Goal: Find specific page/section: Find specific page/section

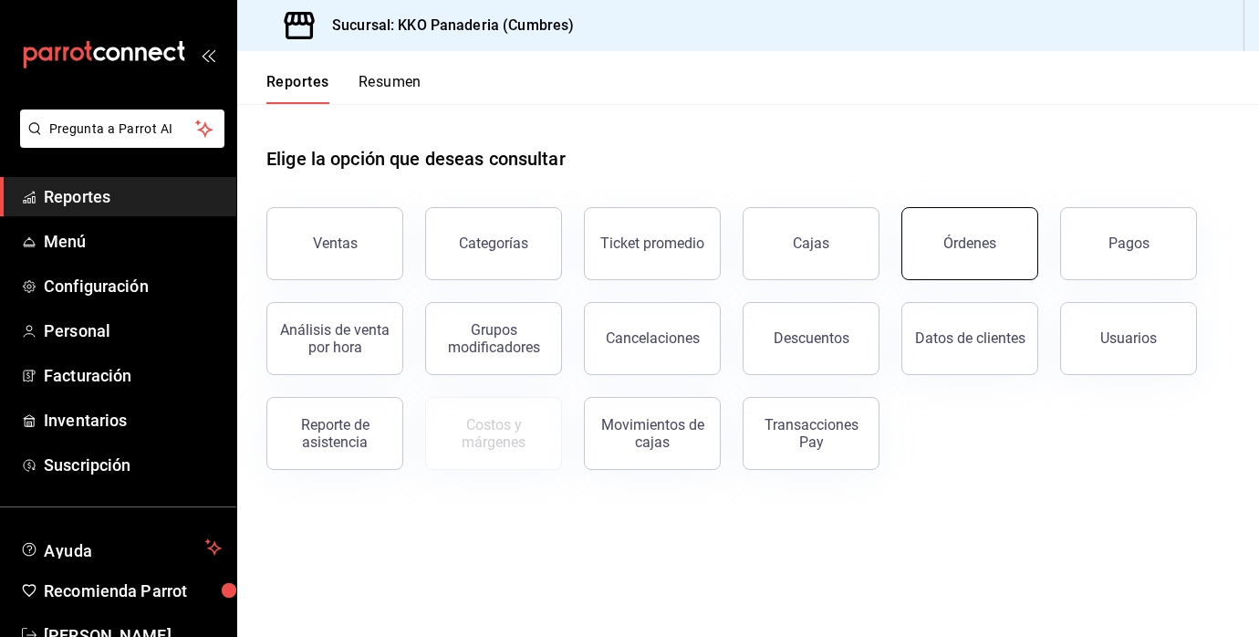
click at [964, 244] on div "Órdenes" at bounding box center [969, 243] width 53 height 17
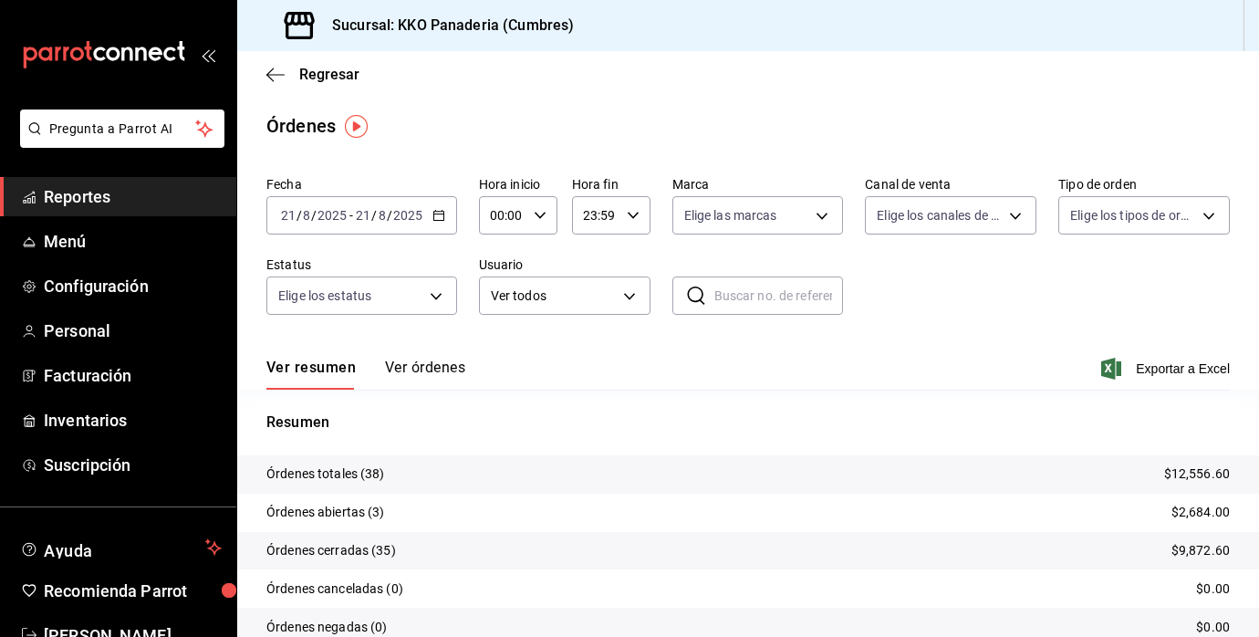
click at [411, 370] on button "Ver órdenes" at bounding box center [425, 374] width 80 height 31
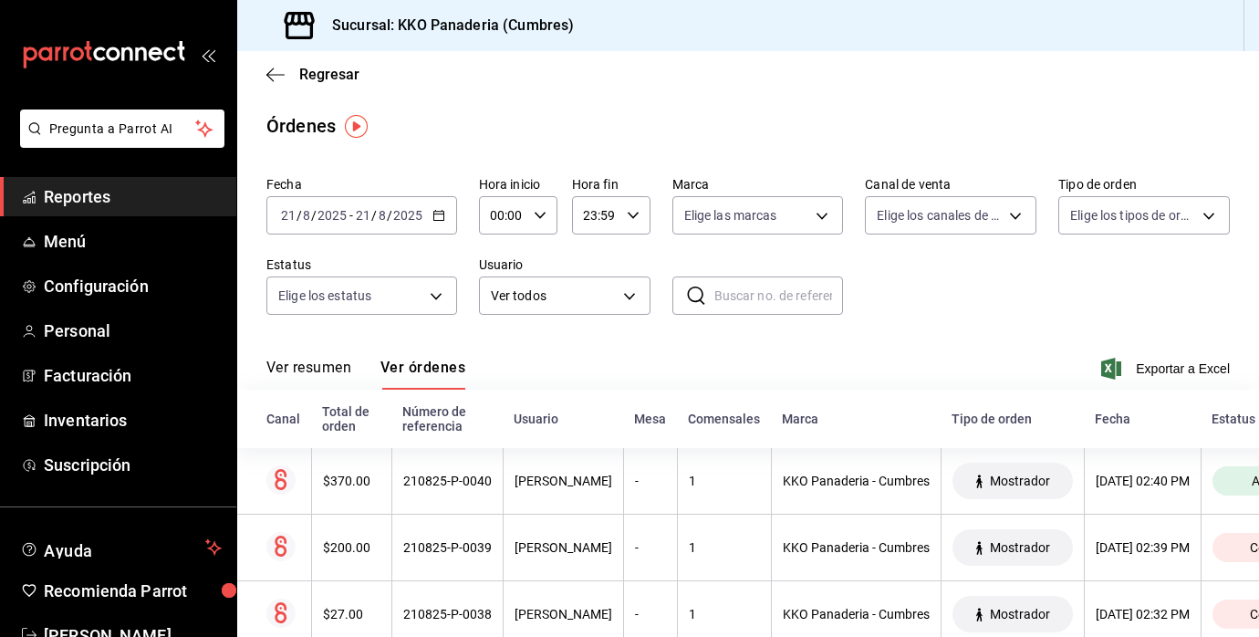
click at [73, 197] on span "Reportes" at bounding box center [133, 196] width 178 height 25
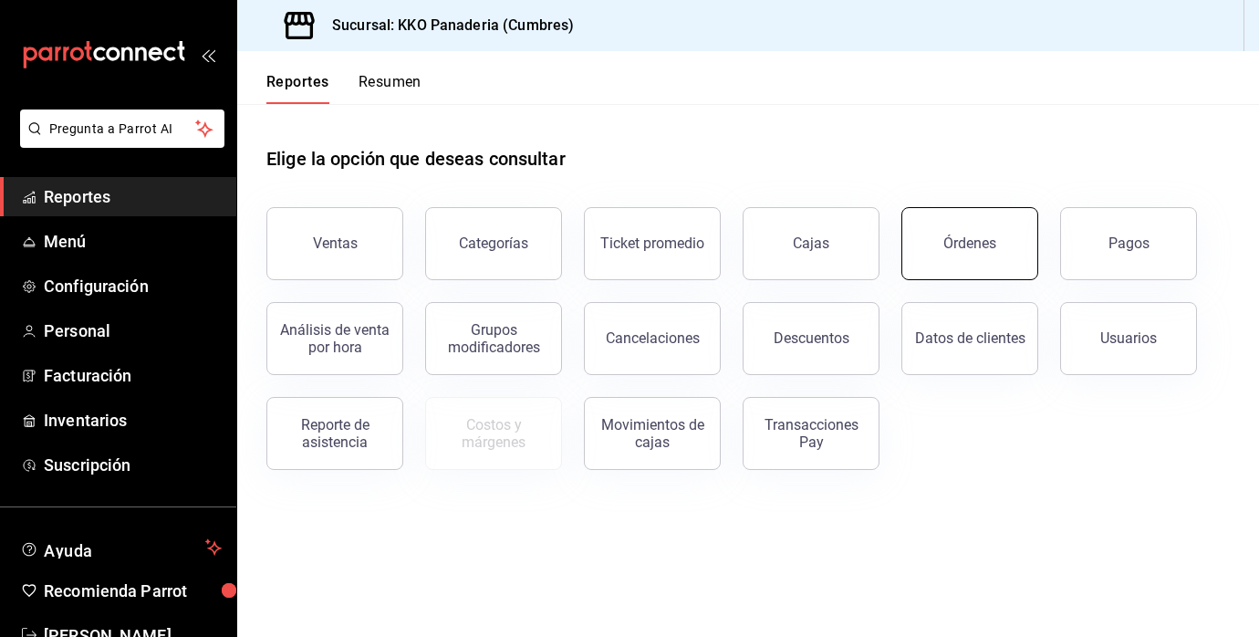
click at [988, 243] on div "Órdenes" at bounding box center [969, 243] width 53 height 17
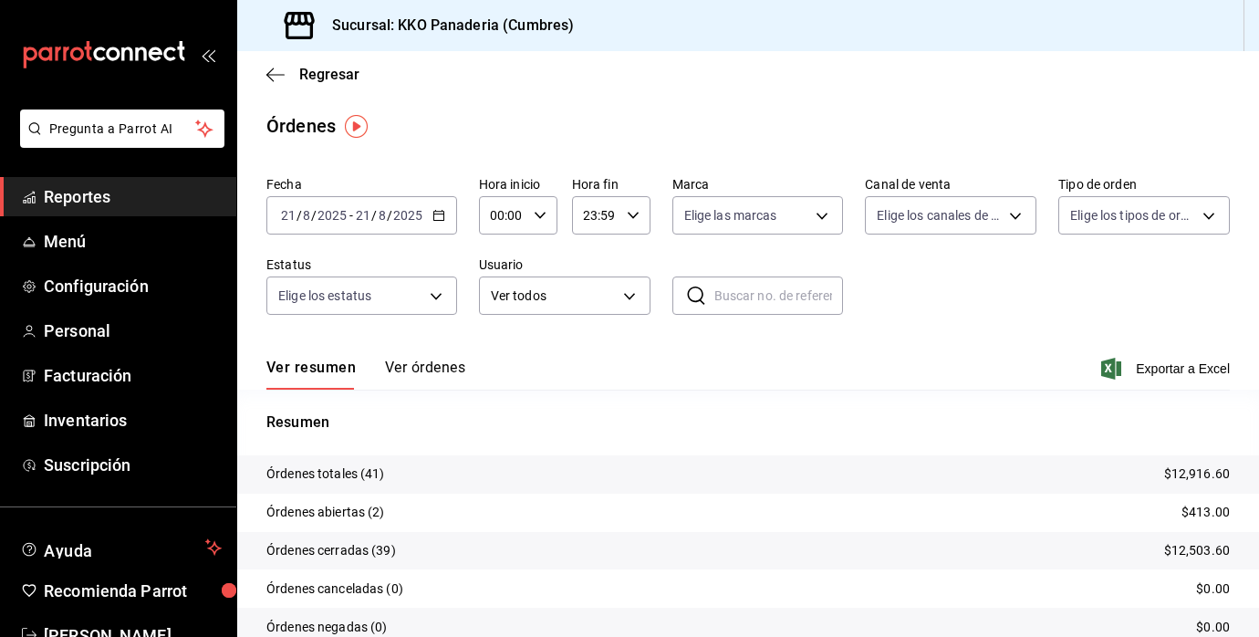
click at [87, 203] on span "Reportes" at bounding box center [133, 196] width 178 height 25
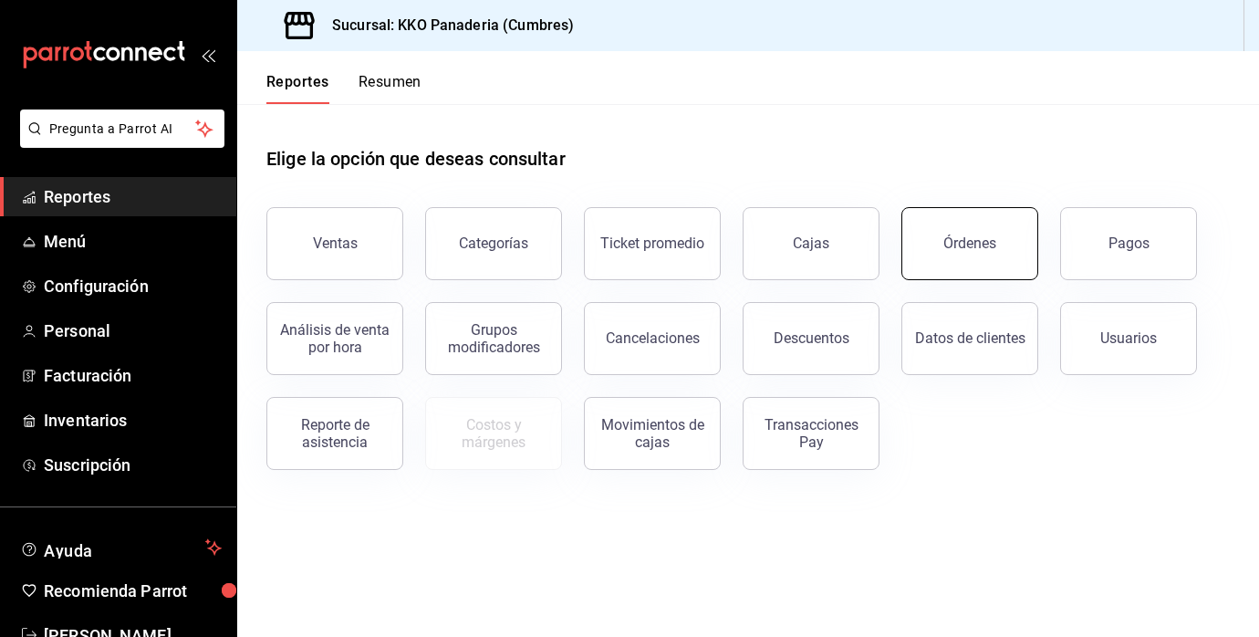
click at [985, 253] on button "Órdenes" at bounding box center [970, 243] width 137 height 73
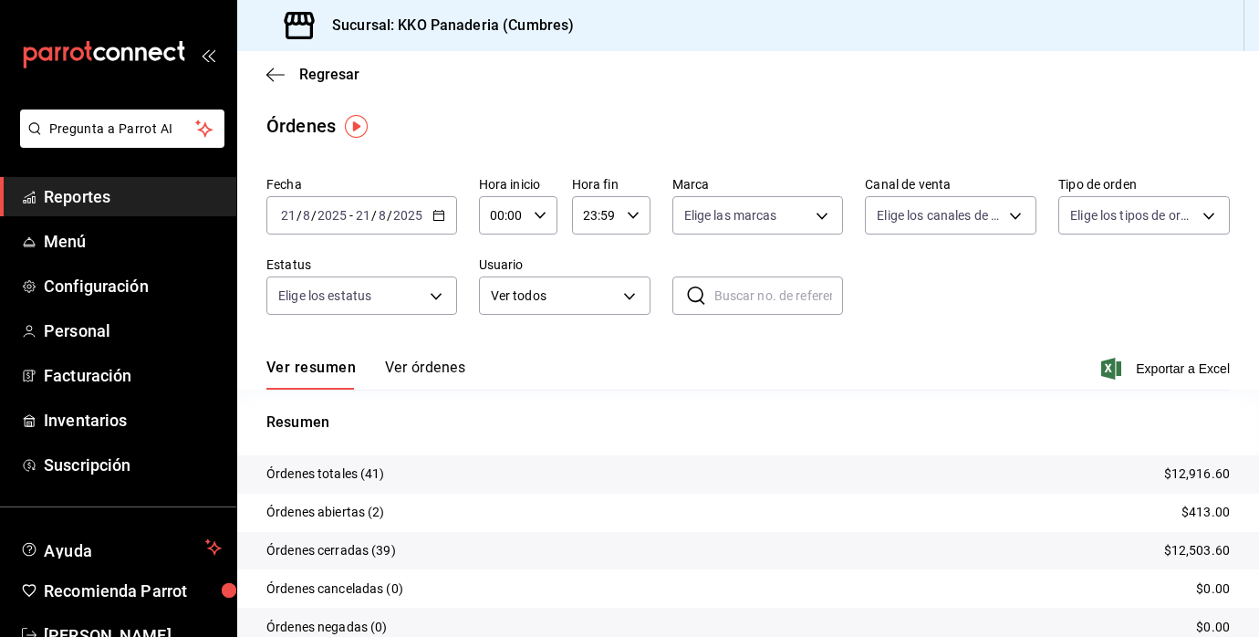
click at [121, 183] on link "Reportes" at bounding box center [118, 196] width 236 height 39
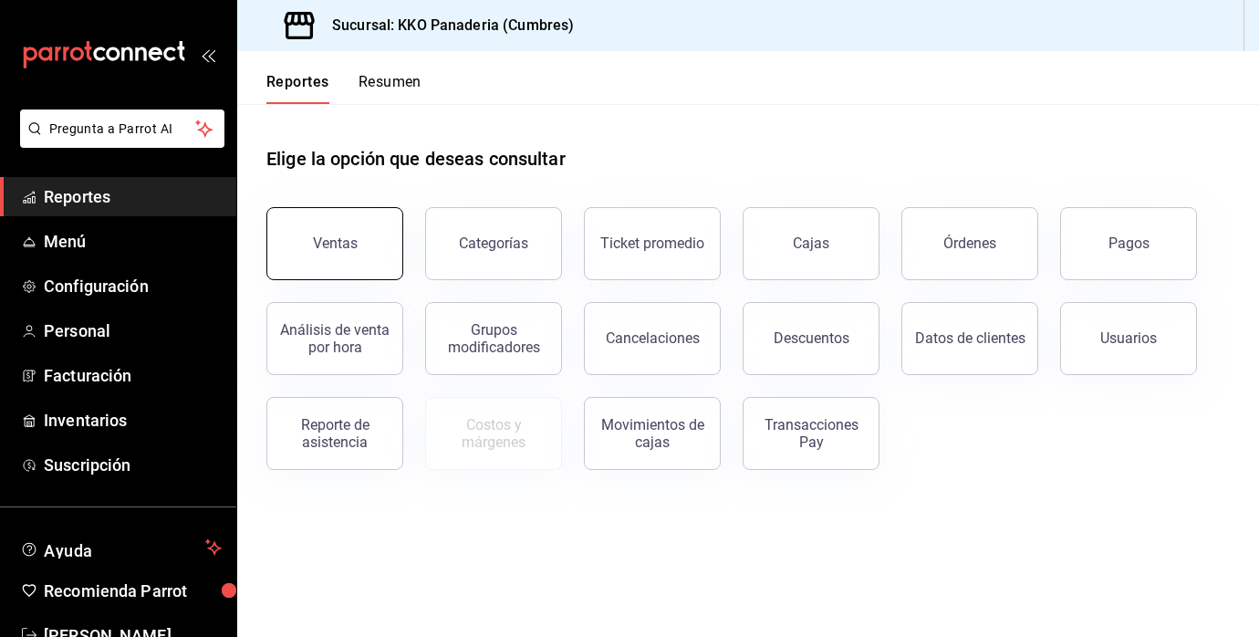
click at [360, 246] on button "Ventas" at bounding box center [334, 243] width 137 height 73
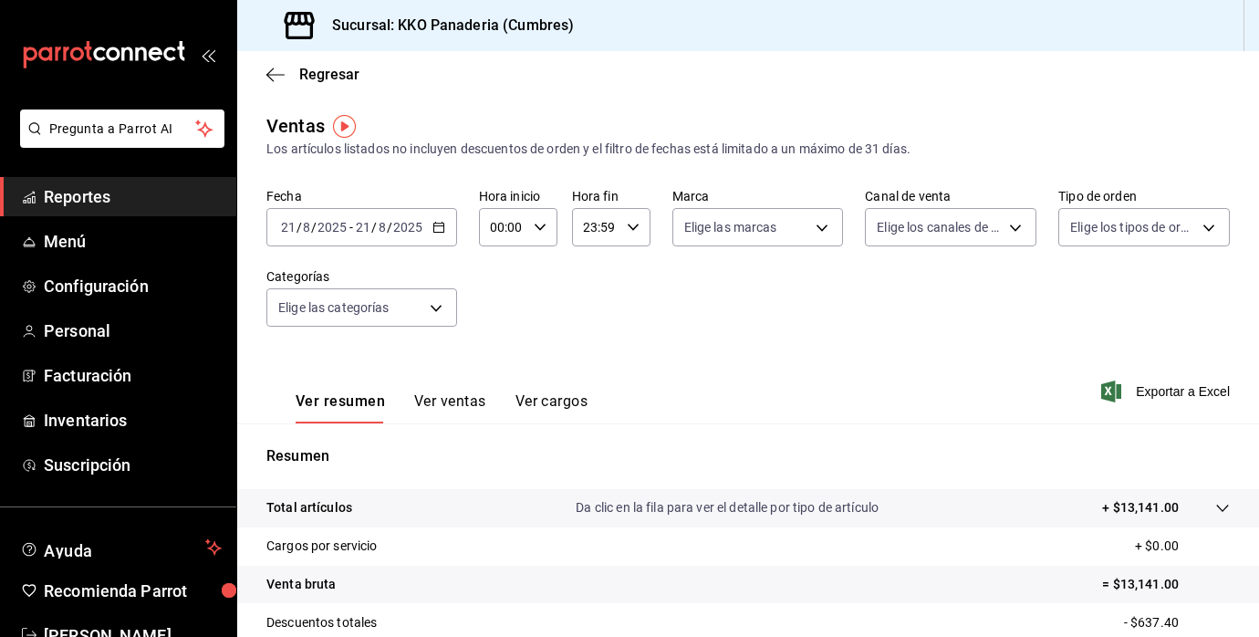
click at [543, 401] on button "Ver cargos" at bounding box center [552, 407] width 73 height 31
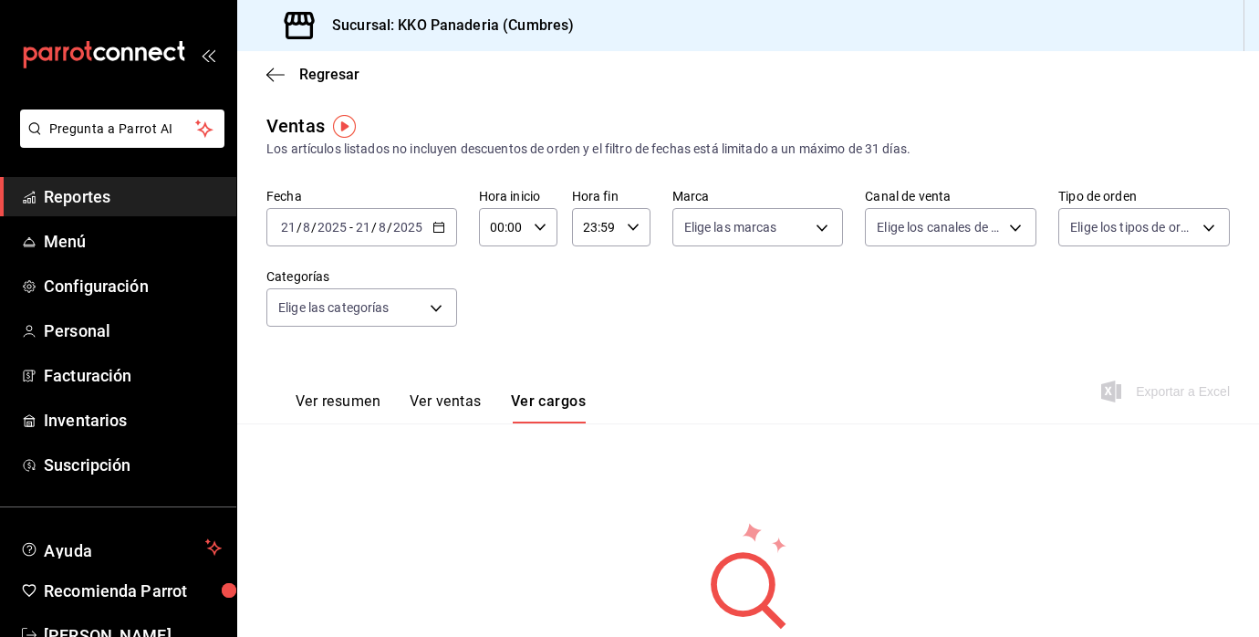
click at [61, 198] on span "Reportes" at bounding box center [133, 196] width 178 height 25
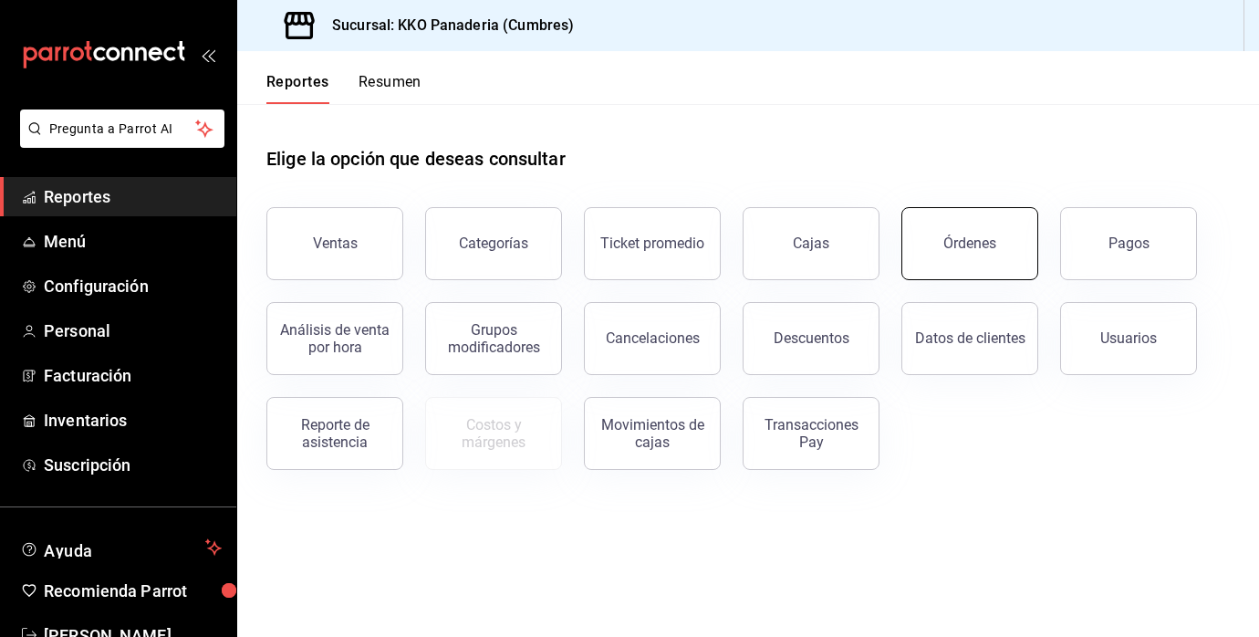
click at [998, 263] on button "Órdenes" at bounding box center [970, 243] width 137 height 73
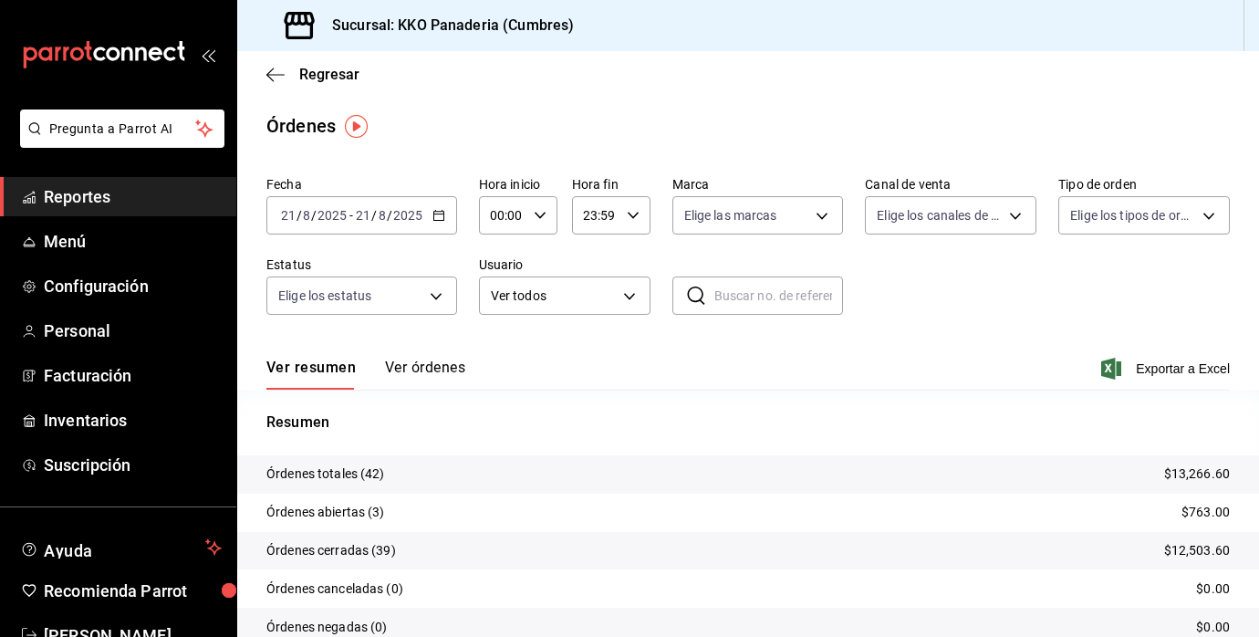
click at [437, 352] on div "Ver resumen Ver órdenes Exportar a Excel" at bounding box center [748, 363] width 964 height 53
click at [420, 373] on button "Ver órdenes" at bounding box center [425, 374] width 80 height 31
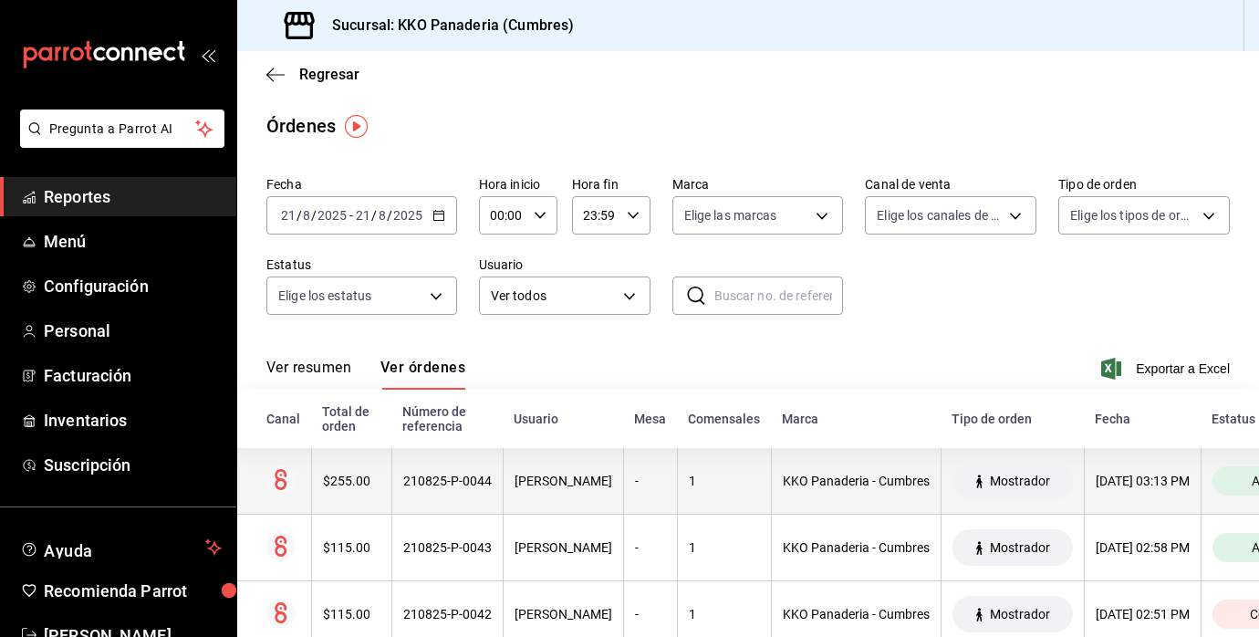
click at [341, 472] on th "$255.00" at bounding box center [351, 481] width 80 height 67
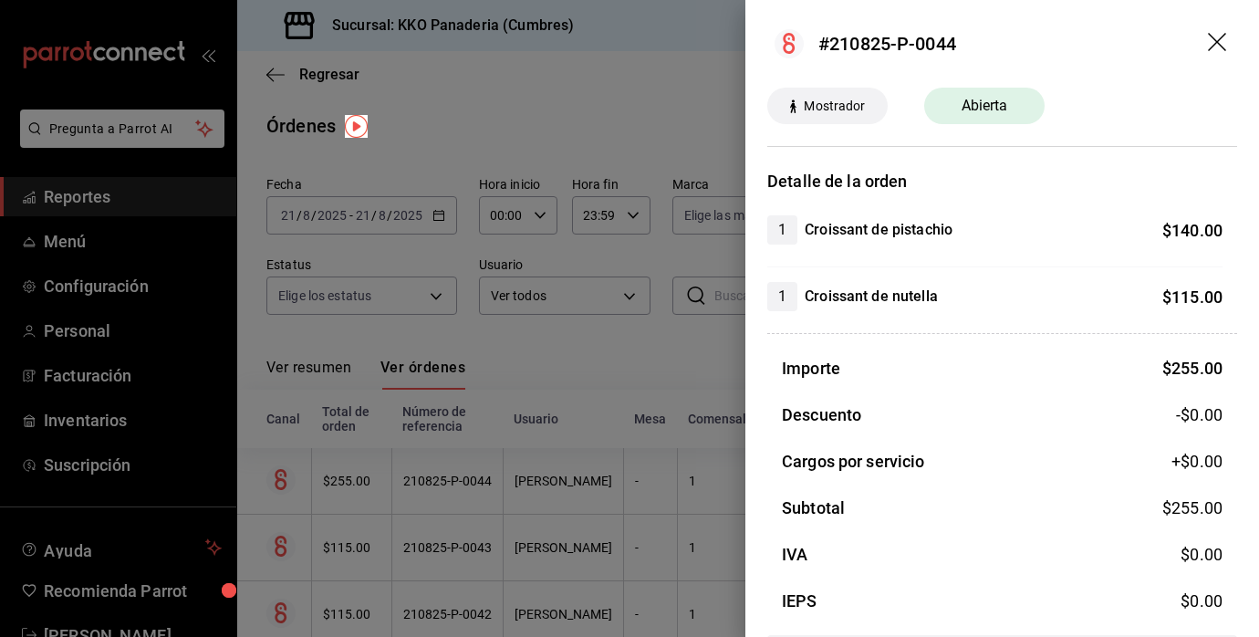
click at [568, 433] on div at bounding box center [629, 318] width 1259 height 637
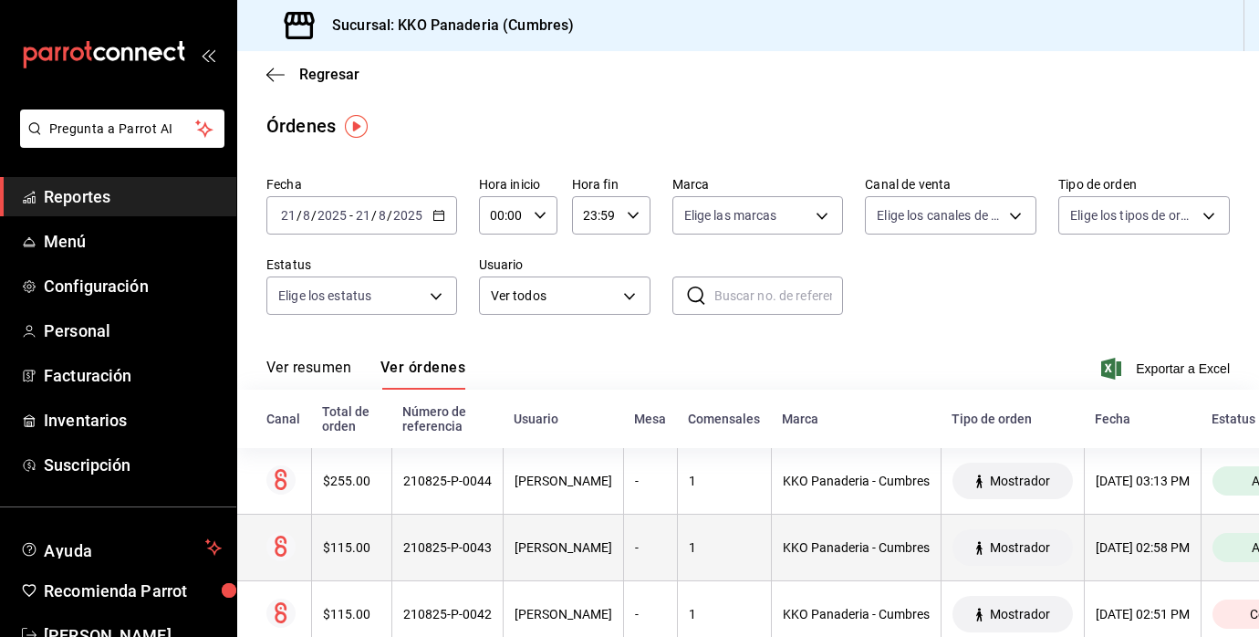
click at [338, 557] on th "$115.00" at bounding box center [351, 548] width 80 height 67
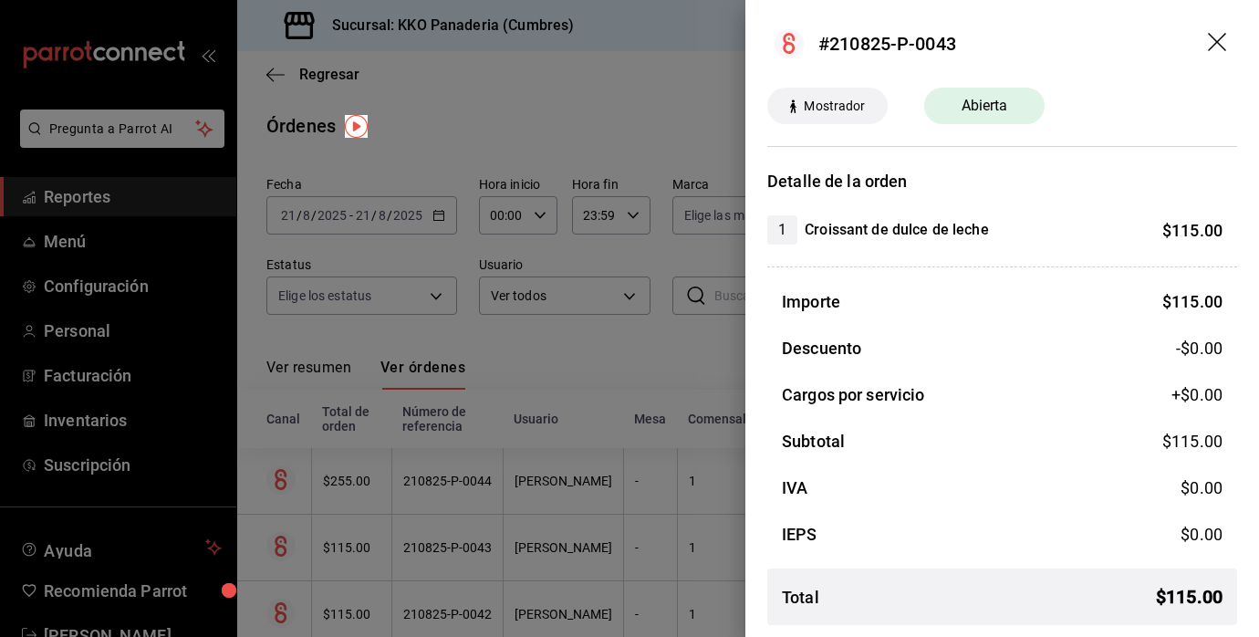
click at [590, 399] on div at bounding box center [629, 318] width 1259 height 637
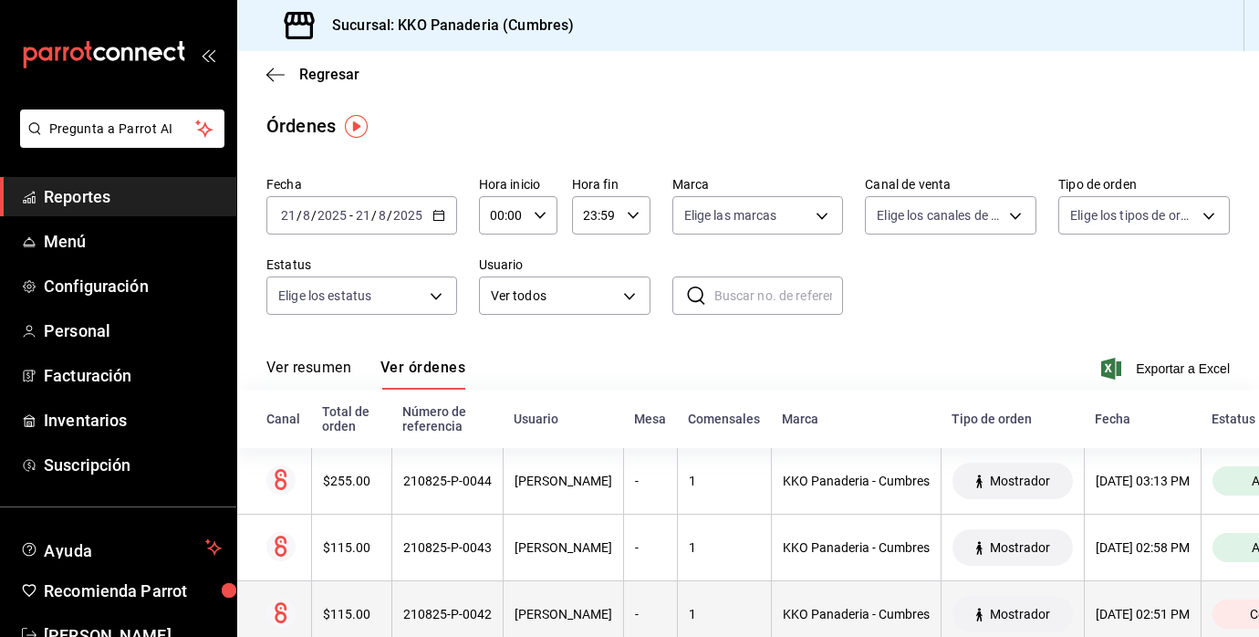
click at [347, 611] on div "$115.00" at bounding box center [351, 614] width 57 height 15
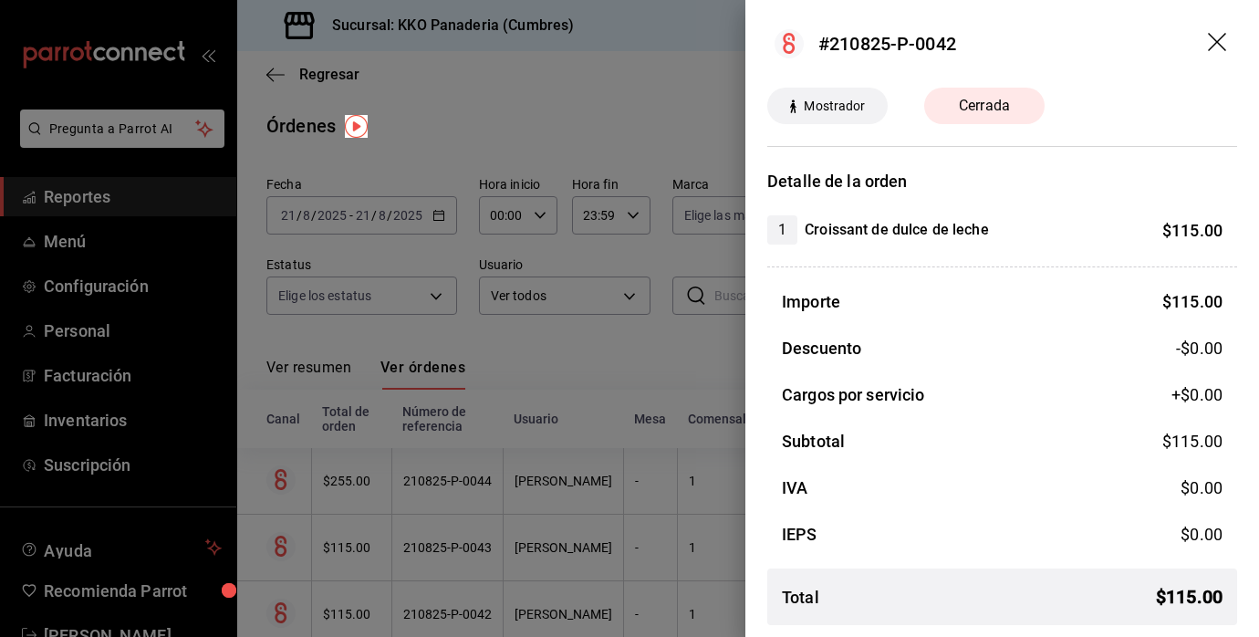
click at [519, 461] on div at bounding box center [629, 318] width 1259 height 637
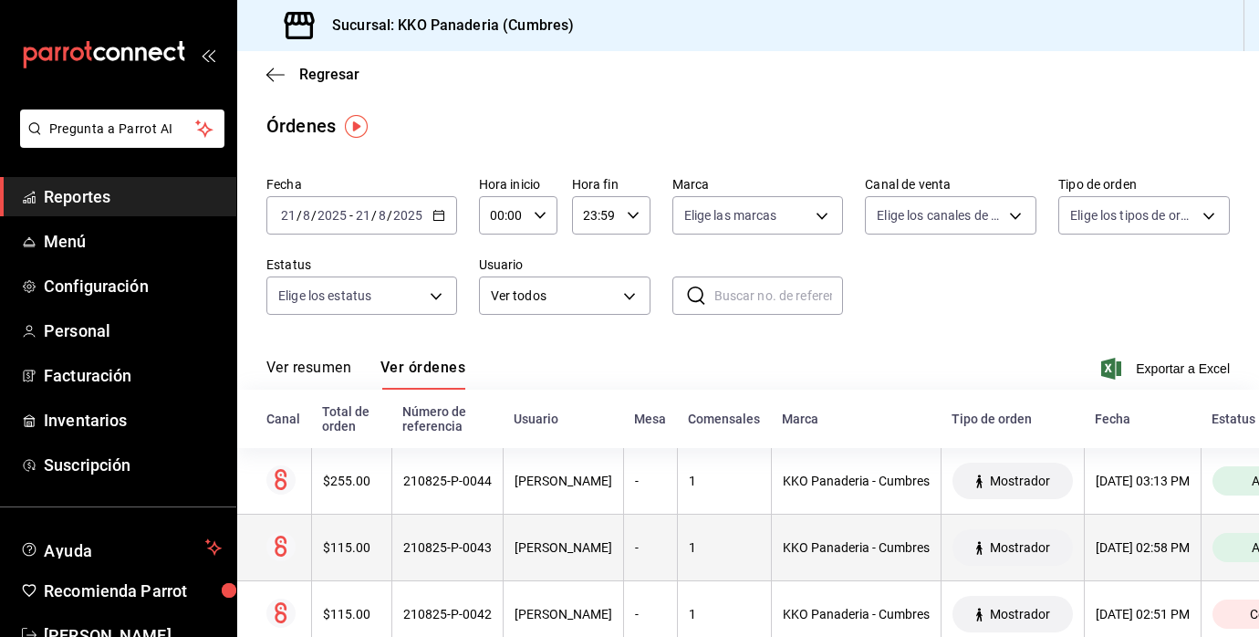
click at [374, 538] on th "$115.00" at bounding box center [351, 548] width 80 height 67
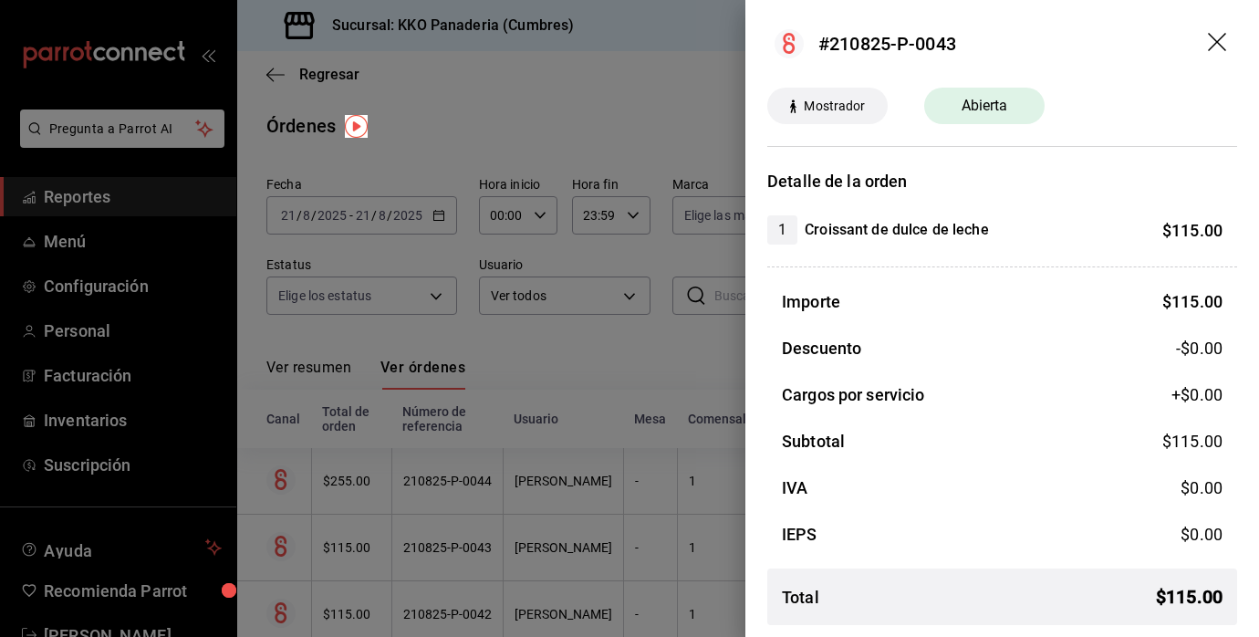
click at [548, 135] on div at bounding box center [629, 318] width 1259 height 637
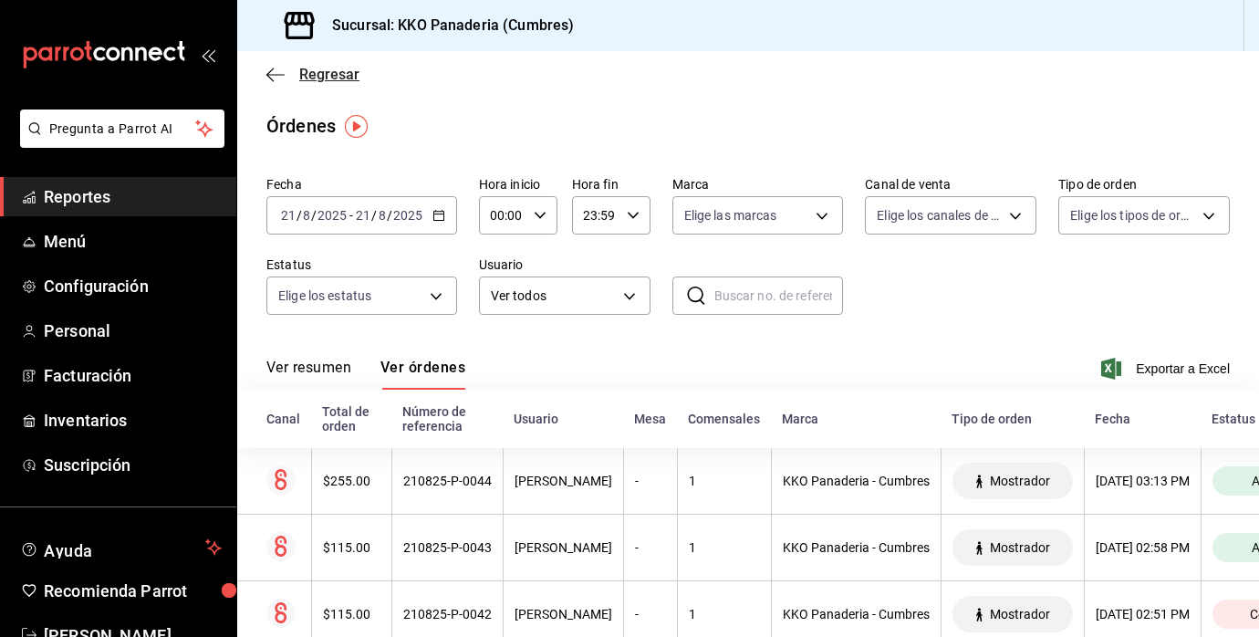
click at [323, 78] on span "Regresar" at bounding box center [329, 74] width 60 height 17
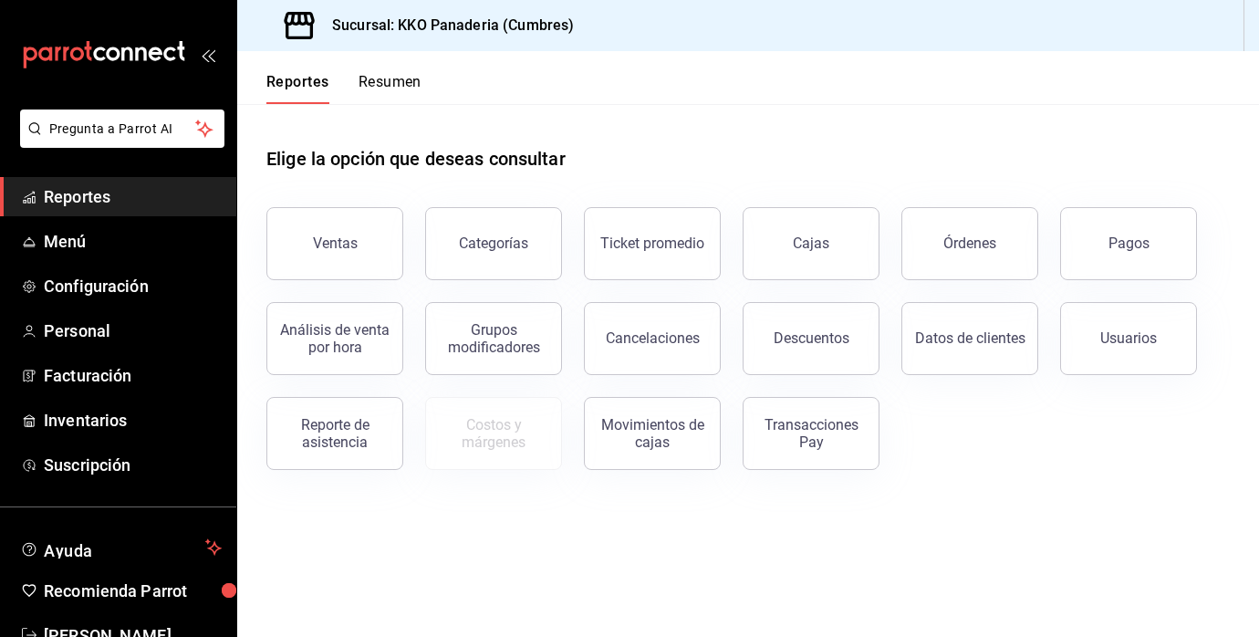
click at [417, 90] on button "Resumen" at bounding box center [390, 88] width 63 height 31
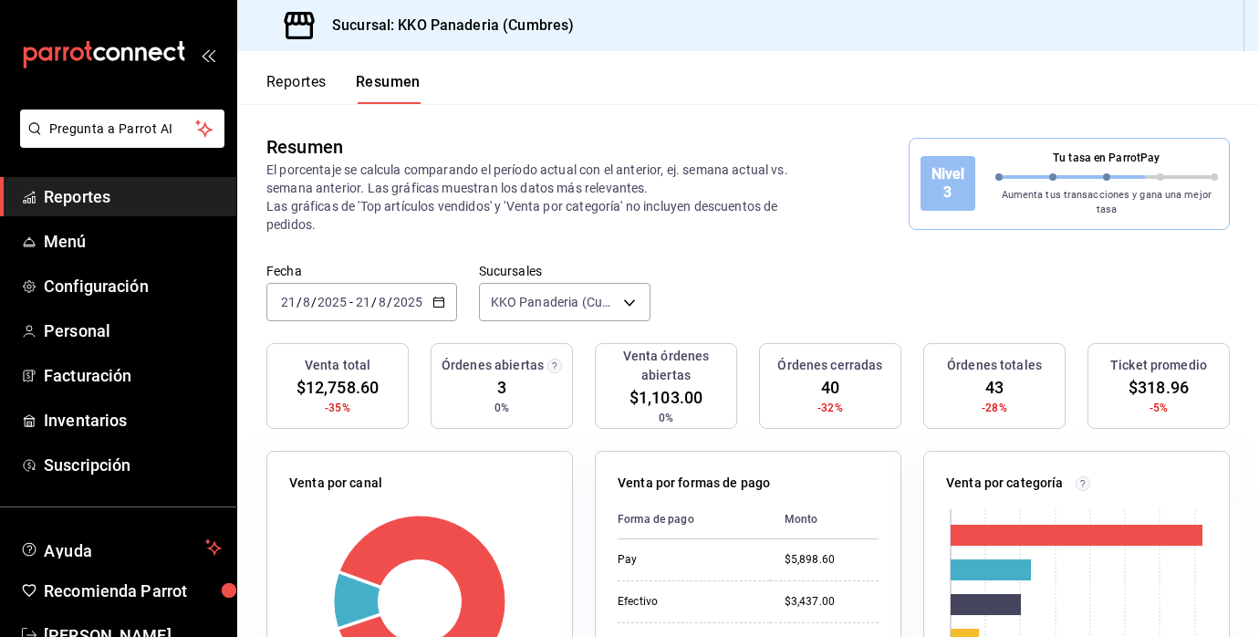
click at [71, 202] on span "Reportes" at bounding box center [133, 196] width 178 height 25
